Goal: Use online tool/utility: Utilize a website feature to perform a specific function

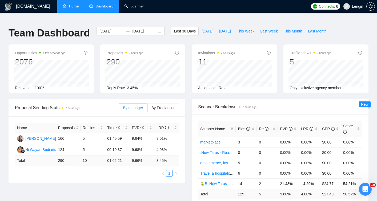
click at [74, 9] on link "Home" at bounding box center [71, 6] width 16 height 5
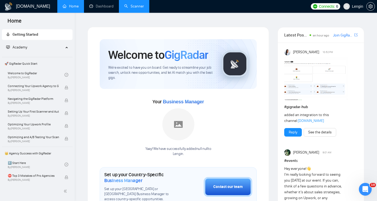
click at [131, 8] on link "Scanner" at bounding box center [134, 6] width 20 height 5
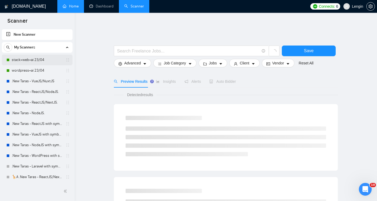
click at [32, 63] on link "stack+web+ai 23/04" at bounding box center [37, 60] width 51 height 11
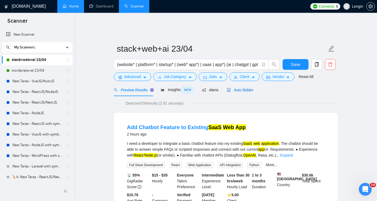
click at [243, 88] on span "Auto Bidder" at bounding box center [240, 90] width 26 height 4
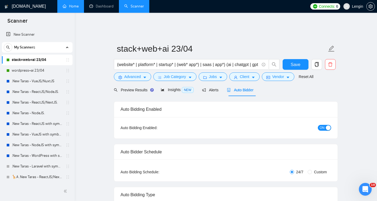
radio input "false"
radio input "true"
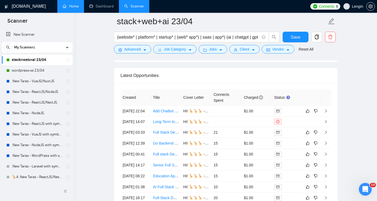
scroll to position [1396, 0]
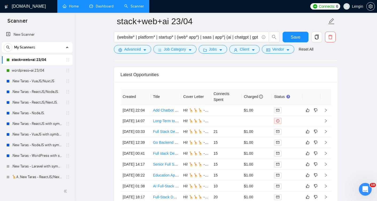
click at [96, 9] on link "Dashboard" at bounding box center [101, 6] width 24 height 5
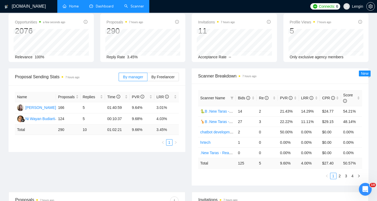
scroll to position [5, 0]
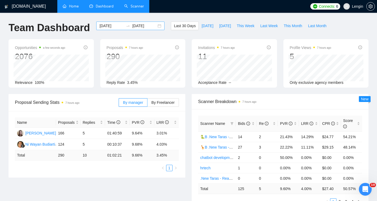
click at [134, 23] on input "[DATE]" at bounding box center [144, 26] width 24 height 6
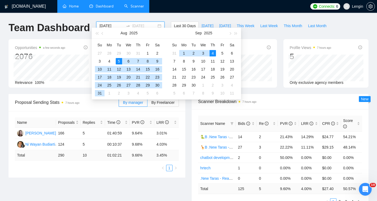
click at [211, 55] on div "4" at bounding box center [213, 53] width 6 height 6
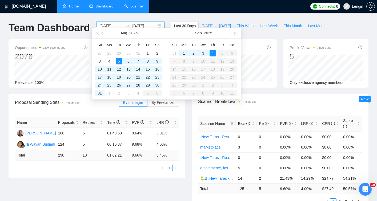
click at [184, 128] on div "Name Proposals Replies Time PVR LRR Nadiia Beida 166 5 01:40:59 9.64% 3.01% Ni …" at bounding box center [97, 144] width 177 height 67
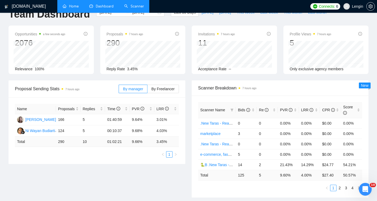
scroll to position [22, 0]
